Goal: Navigation & Orientation: Find specific page/section

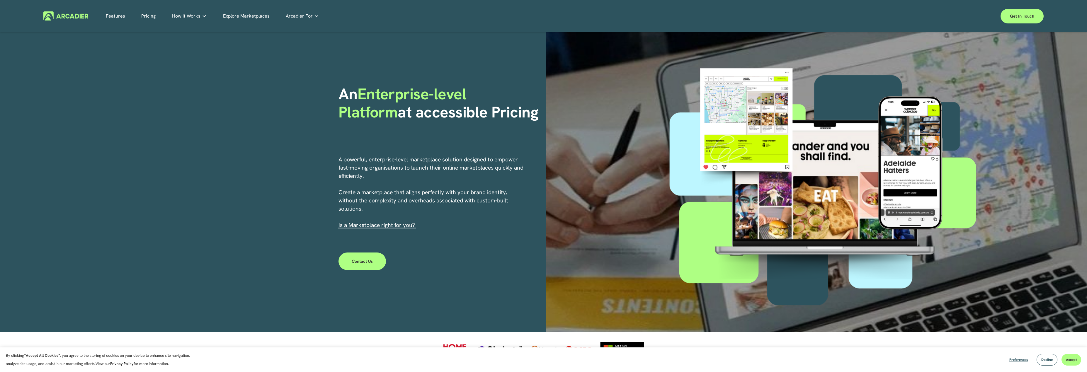
click at [149, 16] on link "Pricing" at bounding box center [148, 15] width 14 height 9
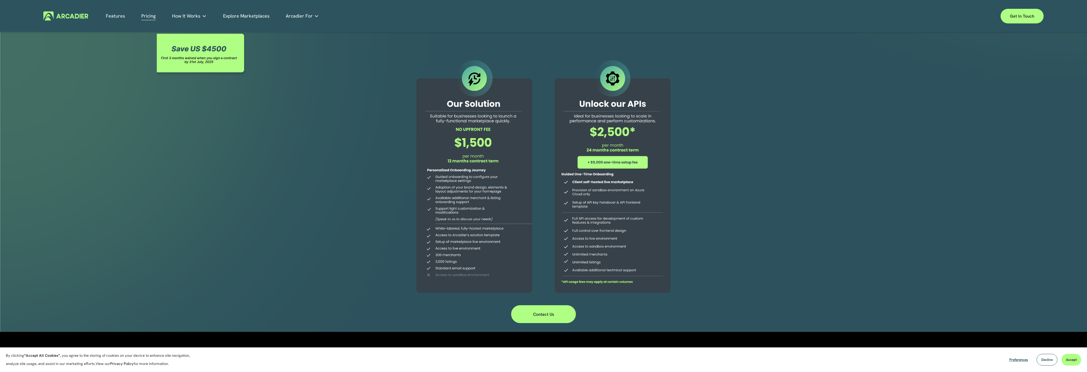
click at [247, 16] on link "Explore Marketplaces" at bounding box center [246, 15] width 47 height 9
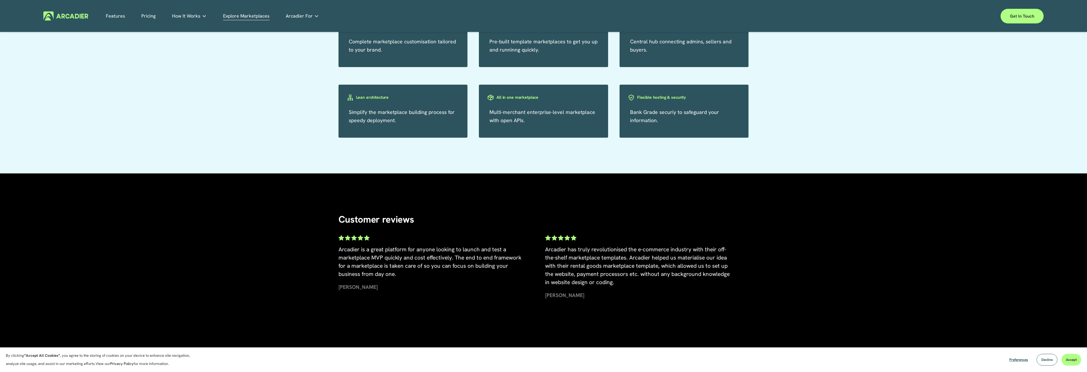
scroll to position [1236, 0]
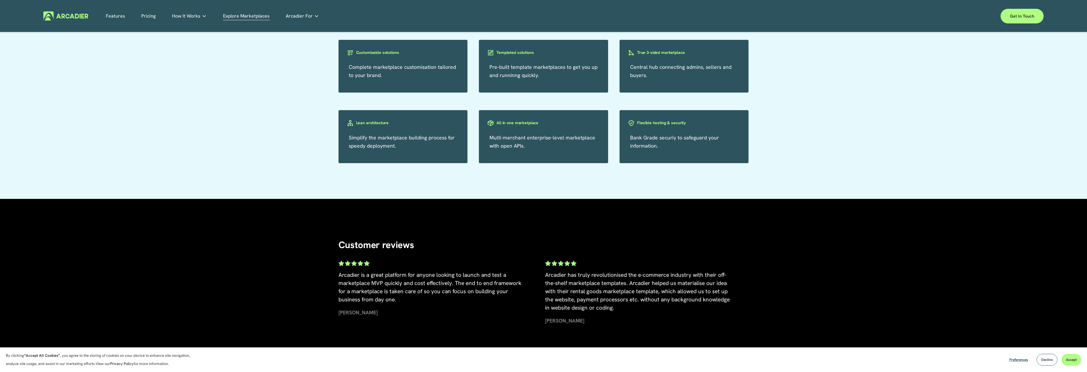
click at [503, 54] on h3 "Templated solutions" at bounding box center [514, 53] width 37 height 6
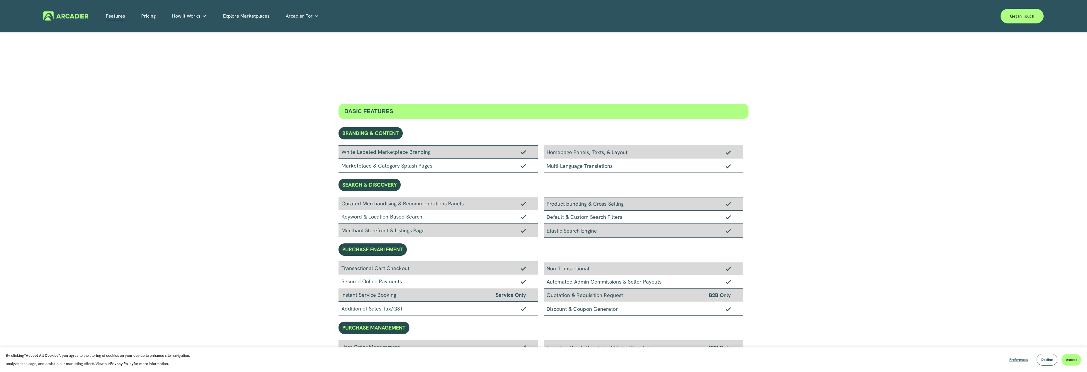
scroll to position [1, 0]
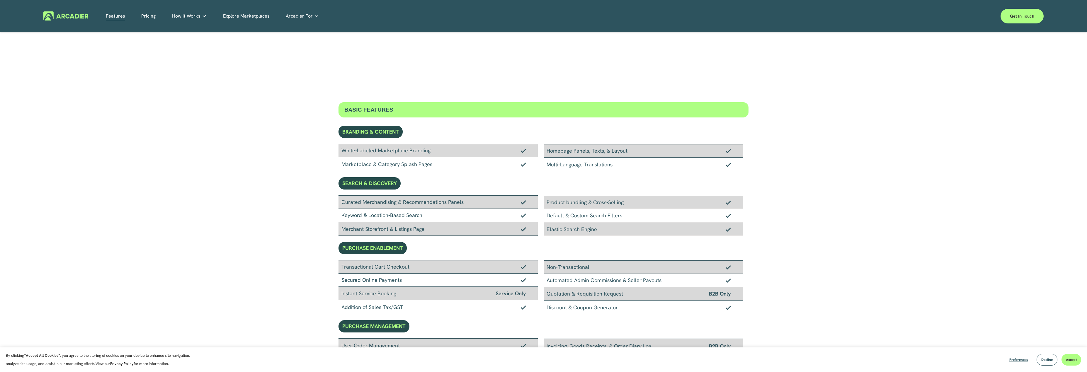
click at [245, 14] on link "Explore Marketplaces" at bounding box center [246, 15] width 47 height 9
